Goal: Find contact information: Find contact information

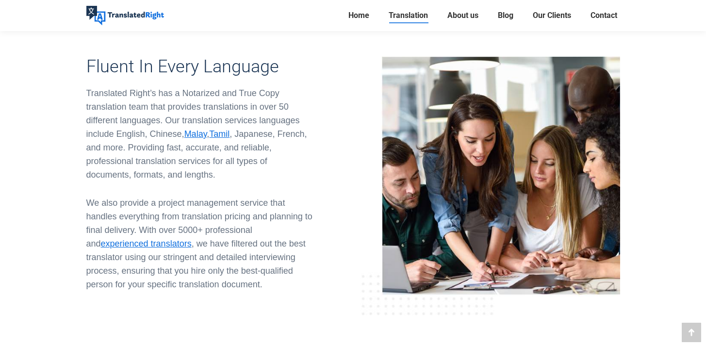
scroll to position [2039, 0]
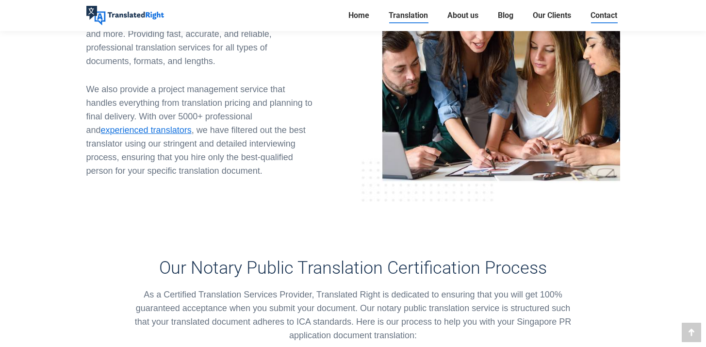
click at [614, 15] on span "Contact" at bounding box center [604, 16] width 27 height 10
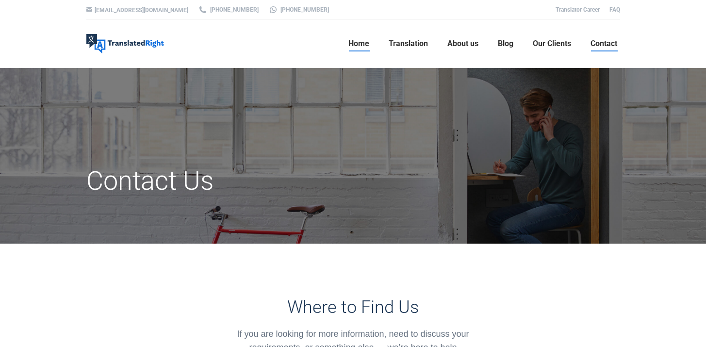
click at [353, 47] on span "Home" at bounding box center [359, 44] width 21 height 10
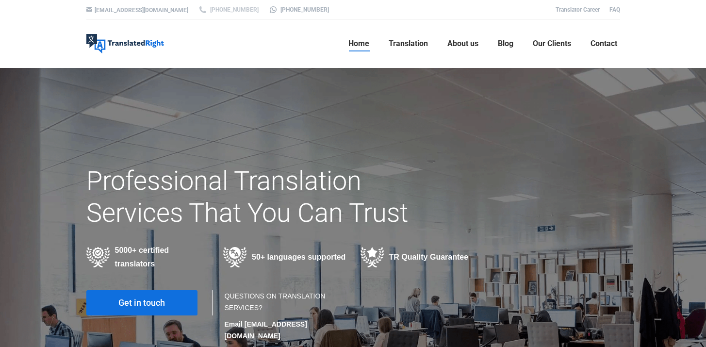
click at [198, 10] on link "[PHONE_NUMBER]" at bounding box center [228, 9] width 61 height 9
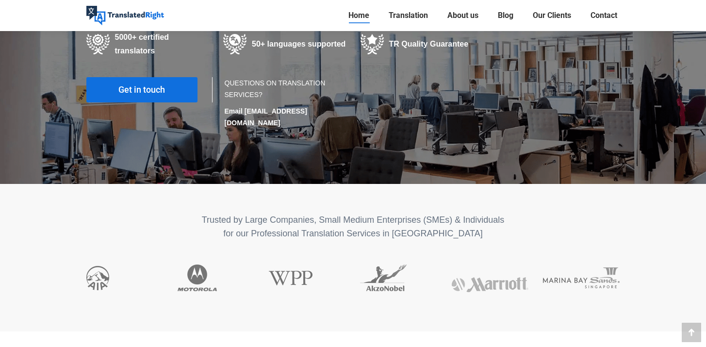
scroll to position [273, 0]
